Goal: Check status: Check status

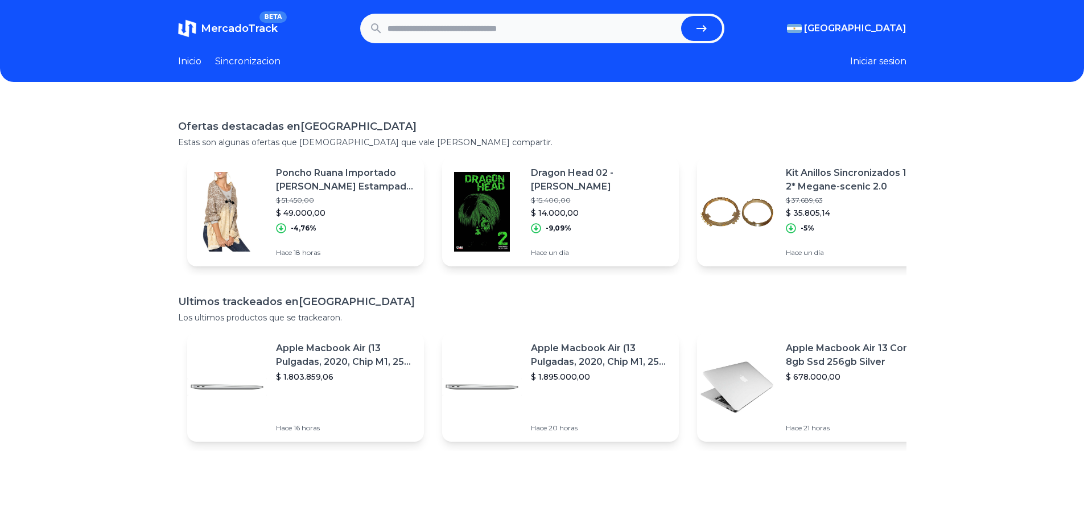
click at [429, 23] on input "text" at bounding box center [532, 28] width 289 height 25
paste input "**********"
click at [702, 26] on icon "submit" at bounding box center [702, 29] width 14 height 14
type input "**********"
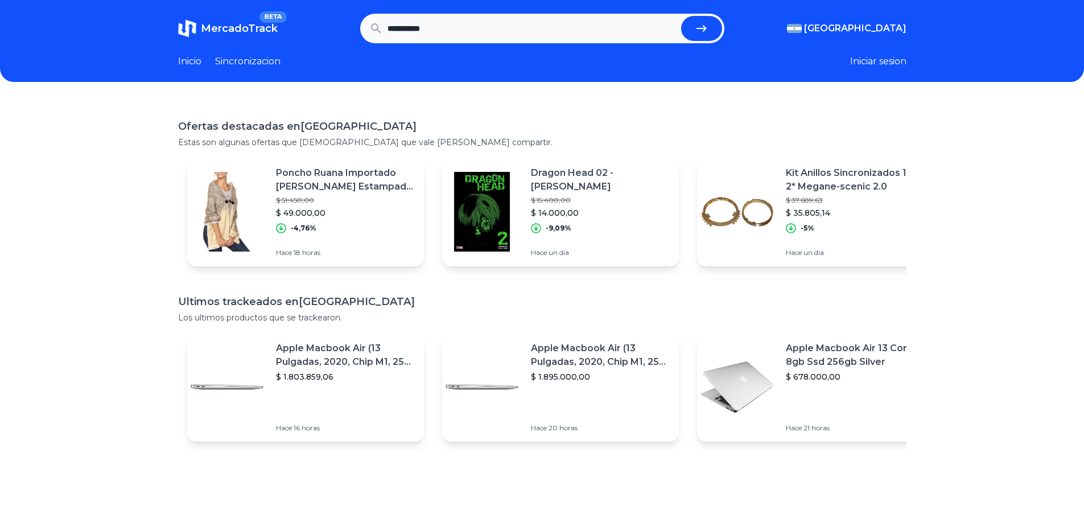
scroll to position [0, 0]
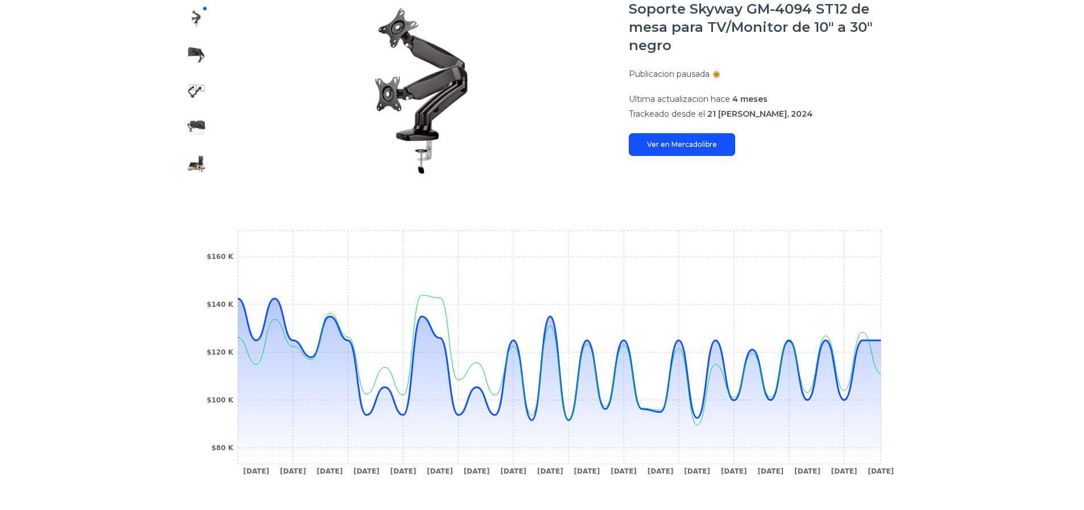
scroll to position [290, 0]
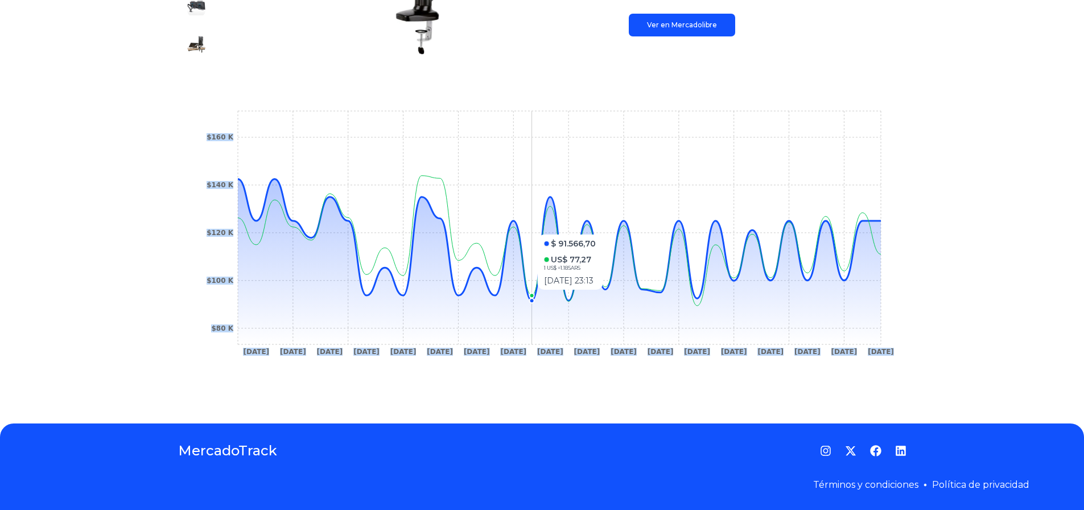
drag, startPoint x: 287, startPoint y: 215, endPoint x: 454, endPoint y: 216, distance: 167.3
click at [458, 217] on icon "29 Aug 24 26 Sep 24 7 Oct 24 7 Nov 24 27 Nov 24 5 Dec 24 14 Dec 24 1 Jan 25 18 …" at bounding box center [542, 236] width 683 height 256
click at [879, 174] on icon "29 Aug 24 26 Sep 24 7 Oct 24 7 Nov 24 27 Nov 24 5 Dec 24 14 Dec 24 1 Jan 25 18 …" at bounding box center [542, 236] width 683 height 256
click at [924, 180] on div "Trackings Soporte Skyway GM-4094 ST12 de mesa para TV/Monitor de 10" a 30" negr…" at bounding box center [542, 107] width 1084 height 595
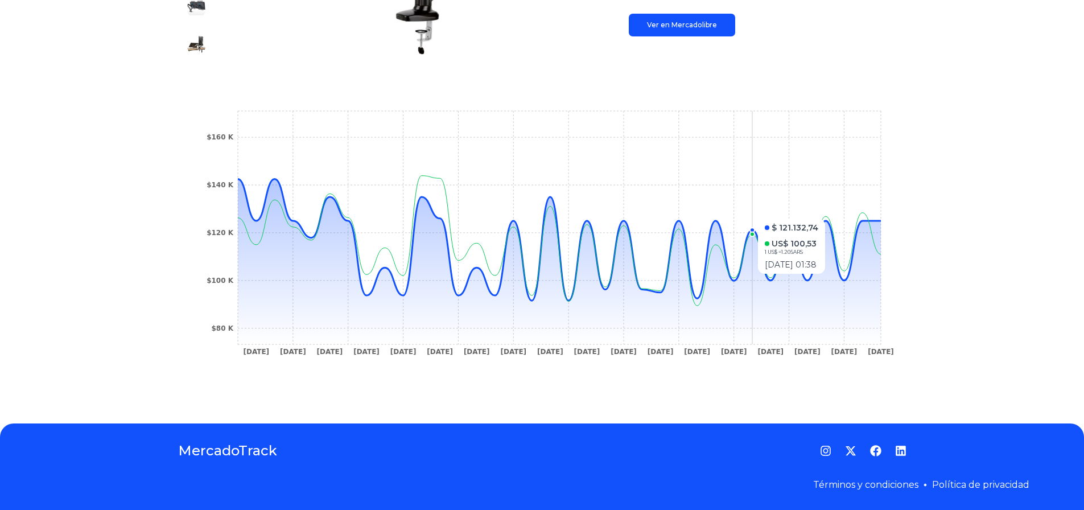
click at [740, 219] on icon "29 Aug 24 26 Sep 24 7 Oct 24 7 Nov 24 27 Nov 24 5 Dec 24 14 Dec 24 1 Jan 25 18 …" at bounding box center [542, 236] width 683 height 256
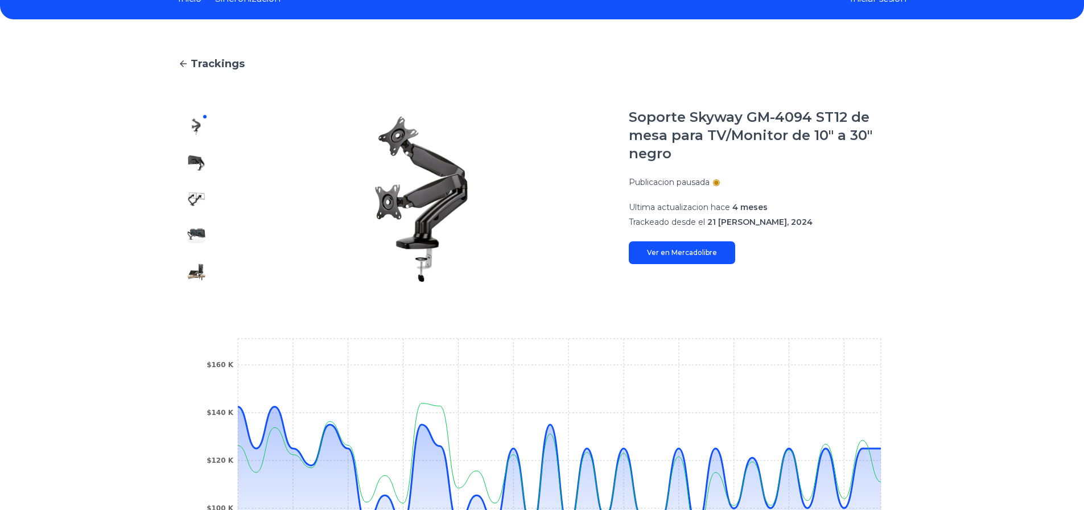
scroll to position [6, 0]
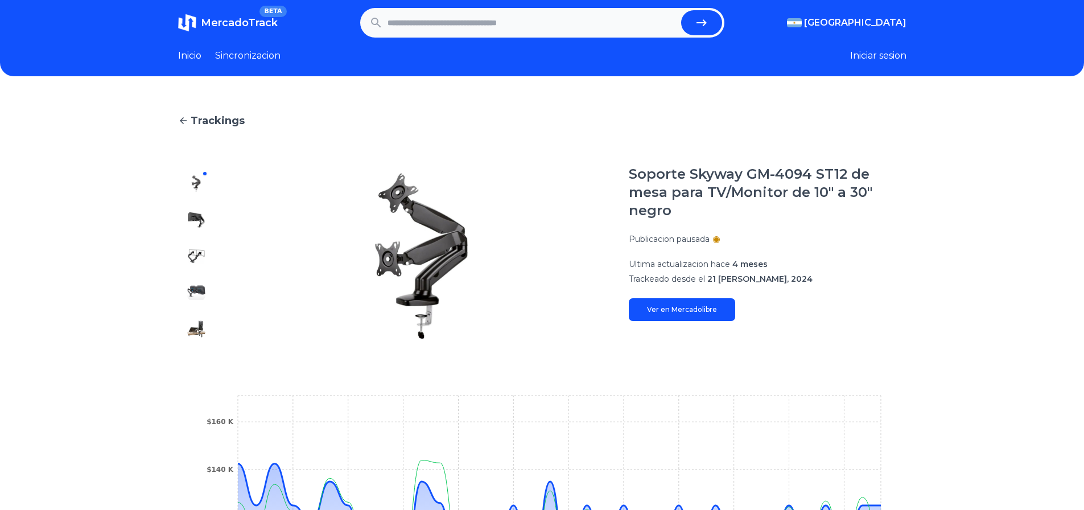
click at [204, 217] on img at bounding box center [196, 220] width 18 height 18
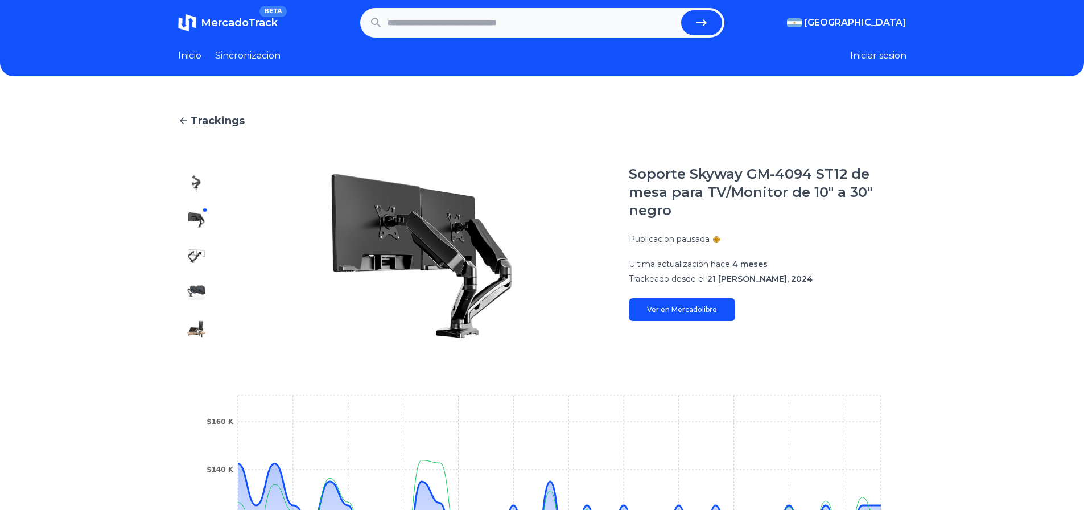
click at [196, 245] on div at bounding box center [196, 256] width 36 height 182
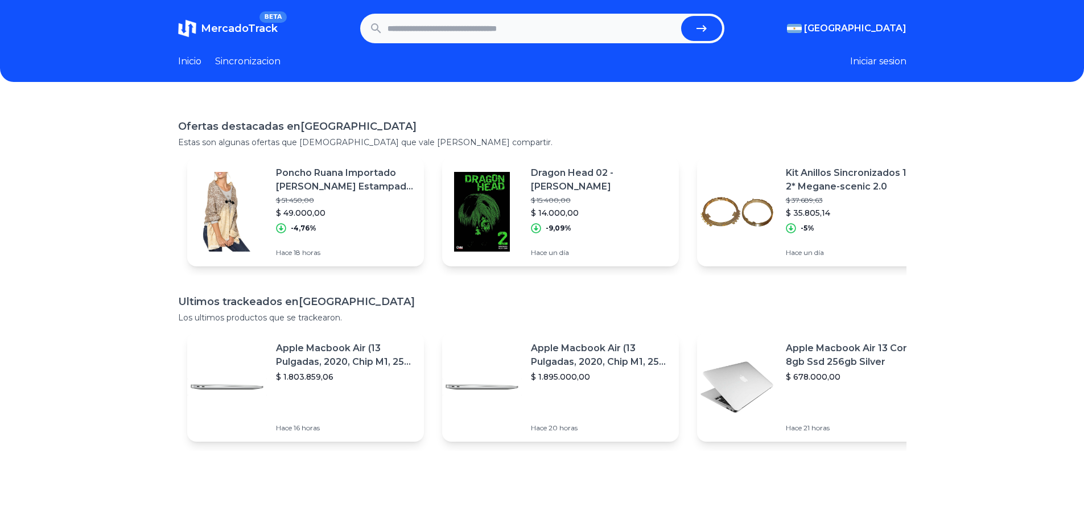
click at [749, 186] on img at bounding box center [737, 212] width 80 height 80
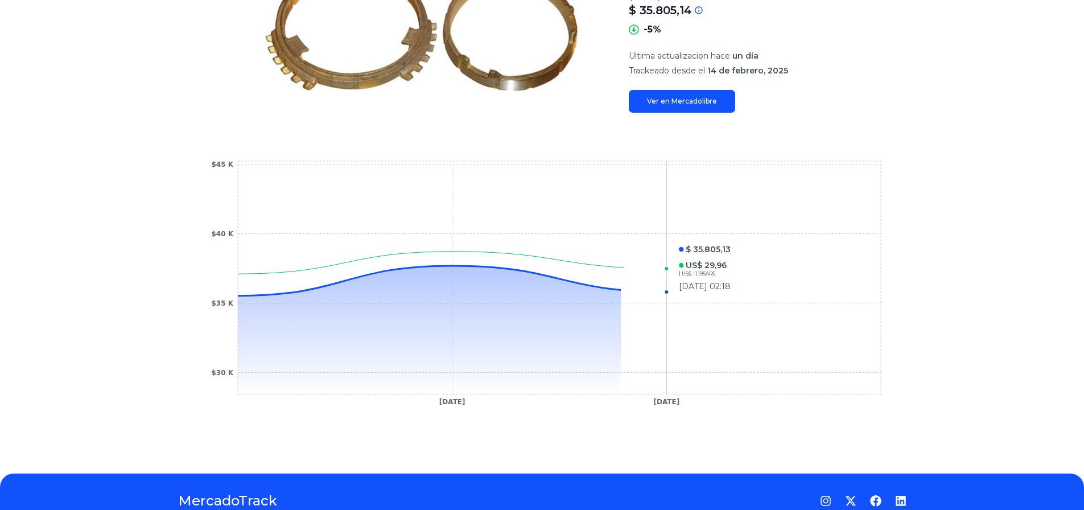
scroll to position [278, 0]
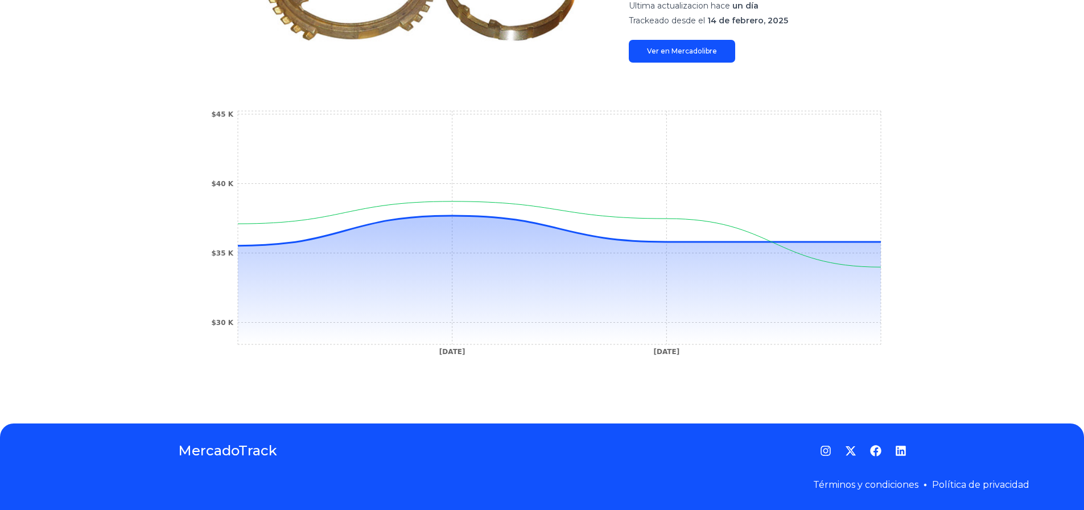
drag, startPoint x: 613, startPoint y: 109, endPoint x: 530, endPoint y: 96, distance: 84.7
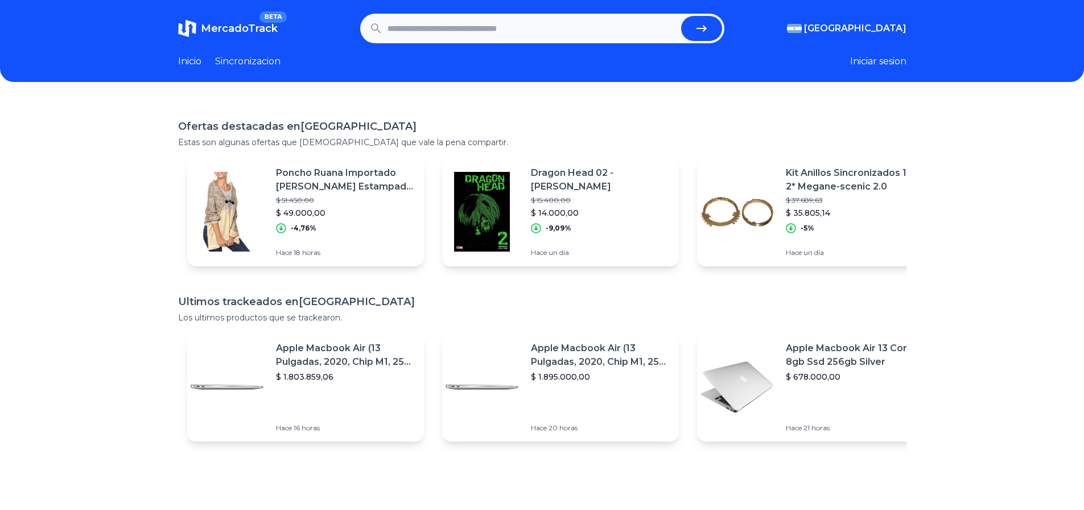
click at [434, 39] on input "text" at bounding box center [532, 28] width 289 height 25
click at [480, 34] on input "text" at bounding box center [532, 28] width 289 height 25
paste input "**********"
click at [691, 27] on button "submit" at bounding box center [701, 28] width 41 height 25
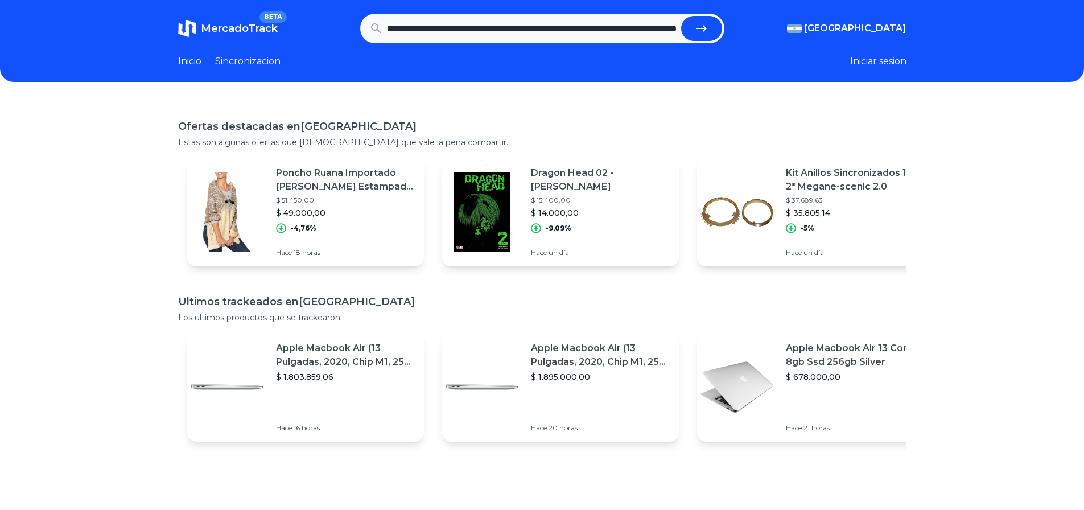
type input "**********"
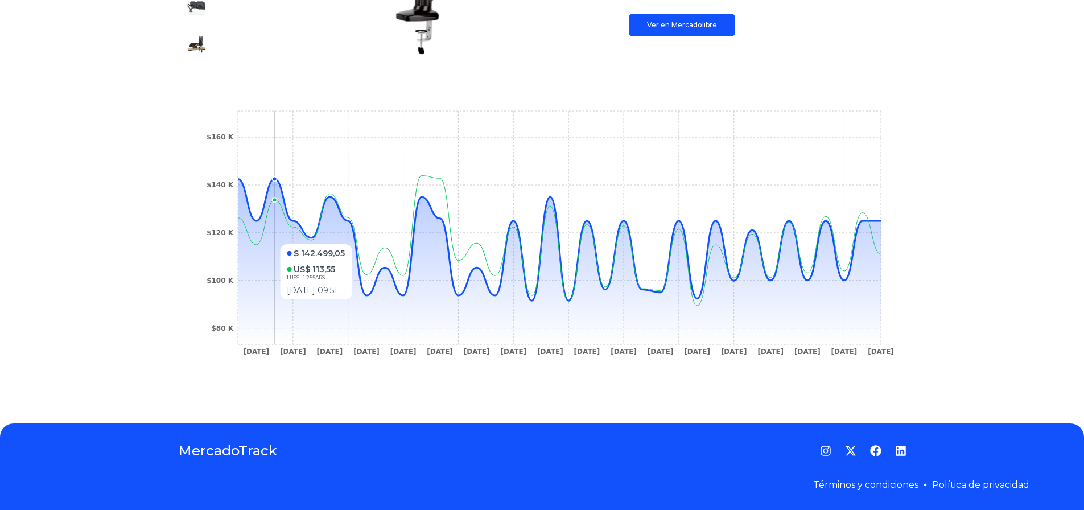
scroll to position [6, 0]
